Goal: Task Accomplishment & Management: Use online tool/utility

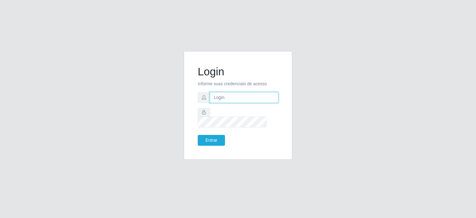
click at [237, 102] on input "text" at bounding box center [244, 97] width 68 height 11
type input "[EMAIL_ADDRESS][DOMAIN_NAME]"
click at [198, 135] on button "Entrar" at bounding box center [211, 140] width 27 height 11
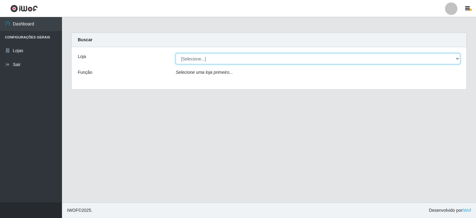
drag, startPoint x: 457, startPoint y: 60, endPoint x: 452, endPoint y: 63, distance: 6.2
click at [457, 60] on select "[Selecione...] Corte Fácil - Unidade Planalto" at bounding box center [318, 58] width 284 height 11
select select "202"
click at [176, 53] on select "[Selecione...] Corte Fácil - Unidade Planalto" at bounding box center [318, 58] width 284 height 11
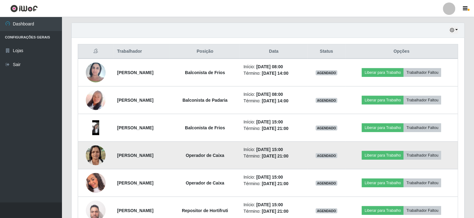
scroll to position [182, 0]
